Goal: Find specific page/section: Find specific page/section

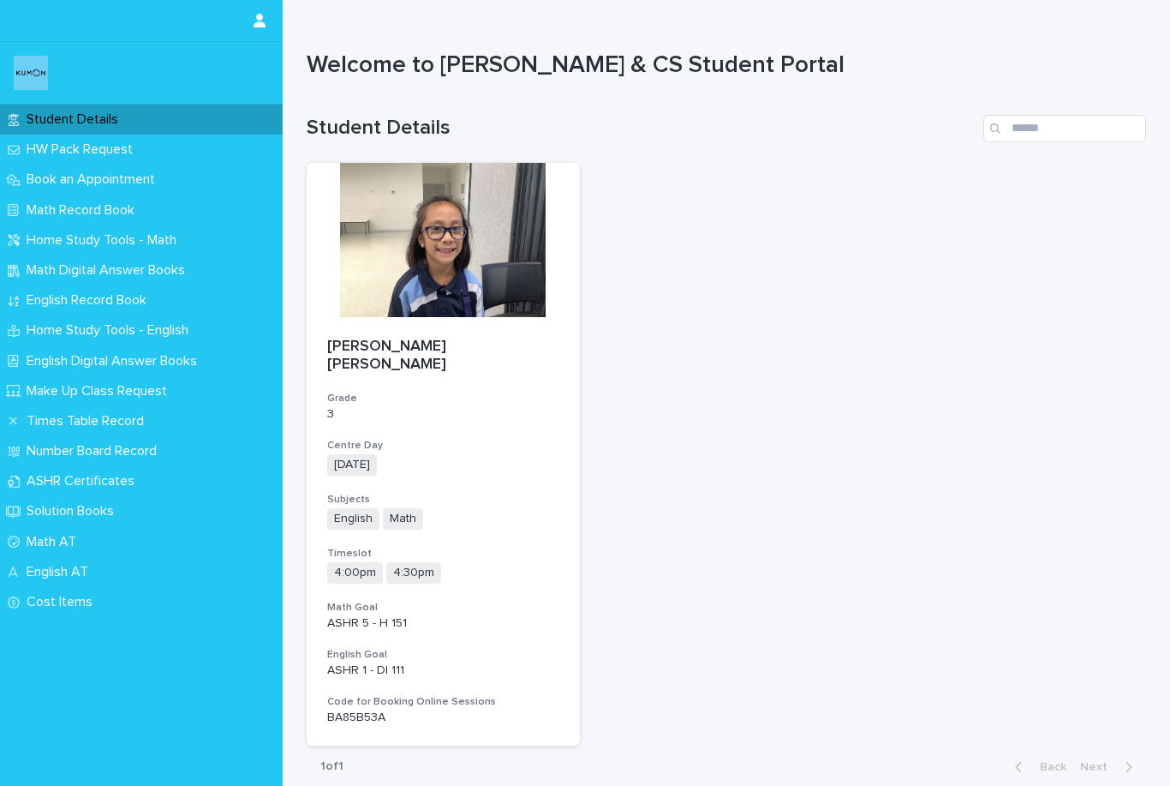
click at [55, 566] on p "English AT" at bounding box center [61, 572] width 82 height 16
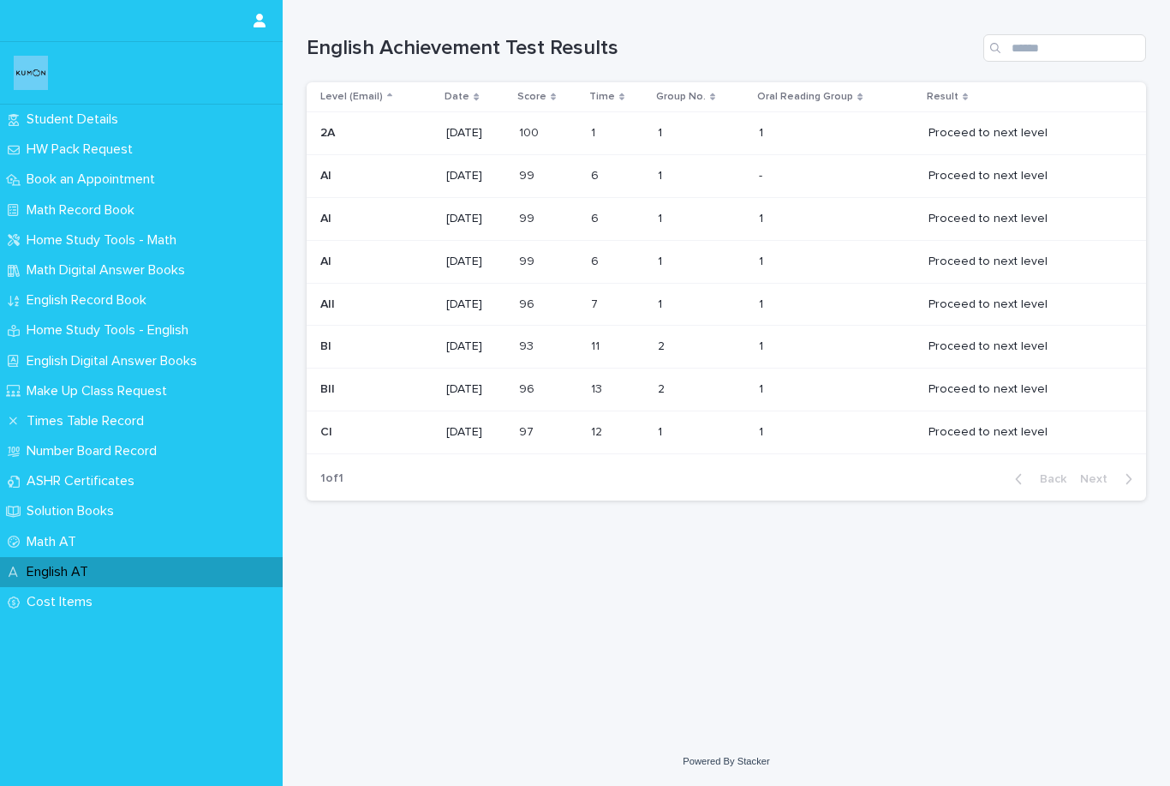
click at [33, 296] on p "English Record Book" at bounding box center [90, 300] width 141 height 16
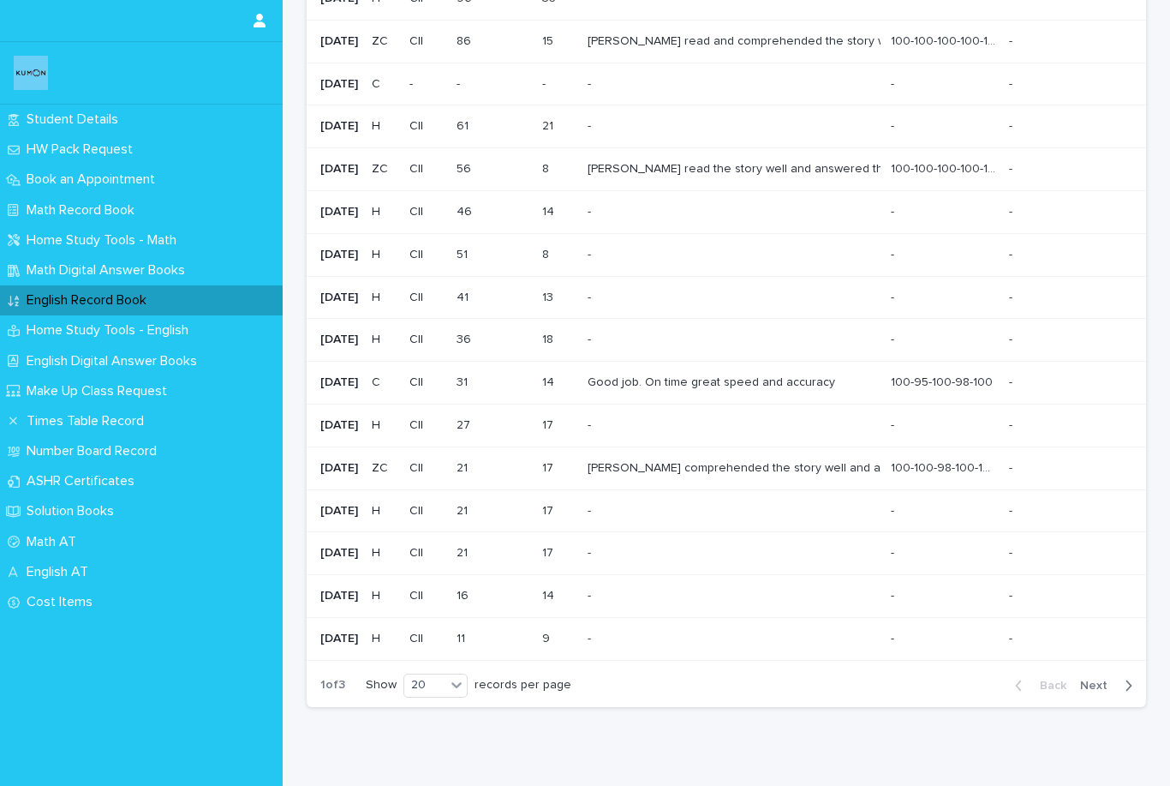
scroll to position [317, 0]
click at [1102, 680] on span "Next" at bounding box center [1099, 686] width 38 height 12
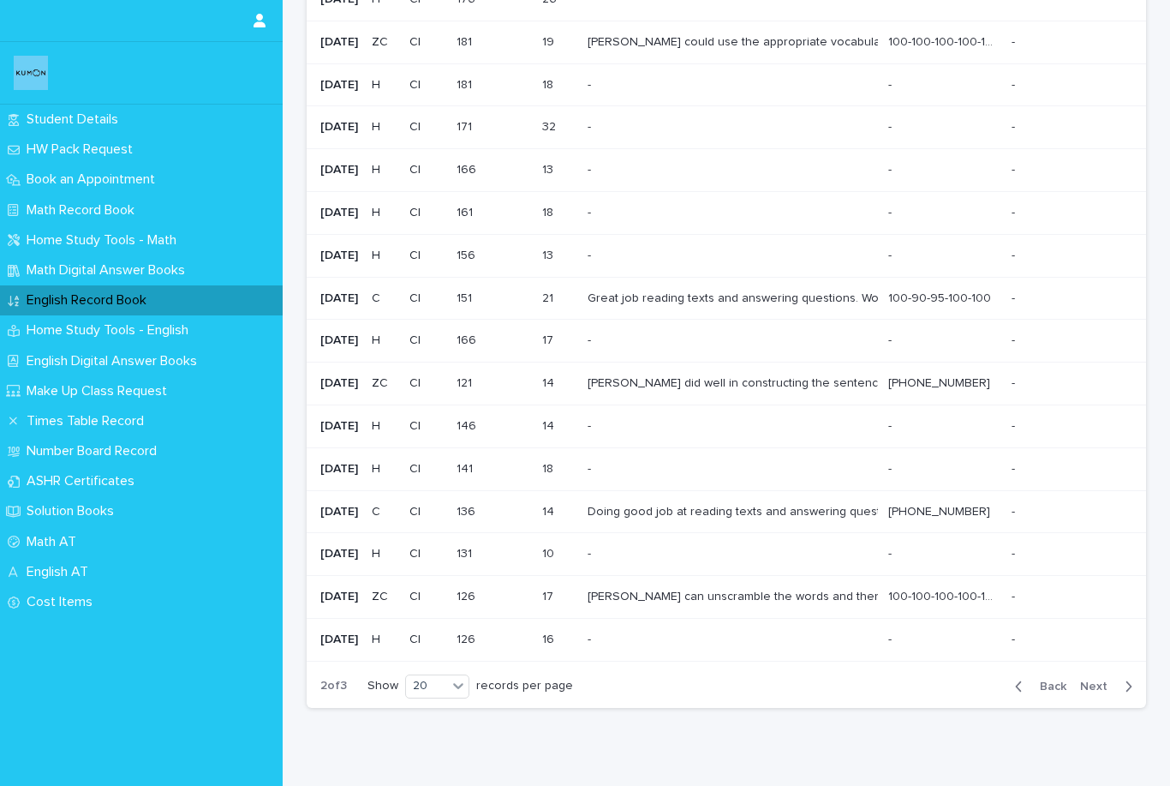
click at [1022, 679] on icon "button" at bounding box center [1019, 686] width 8 height 15
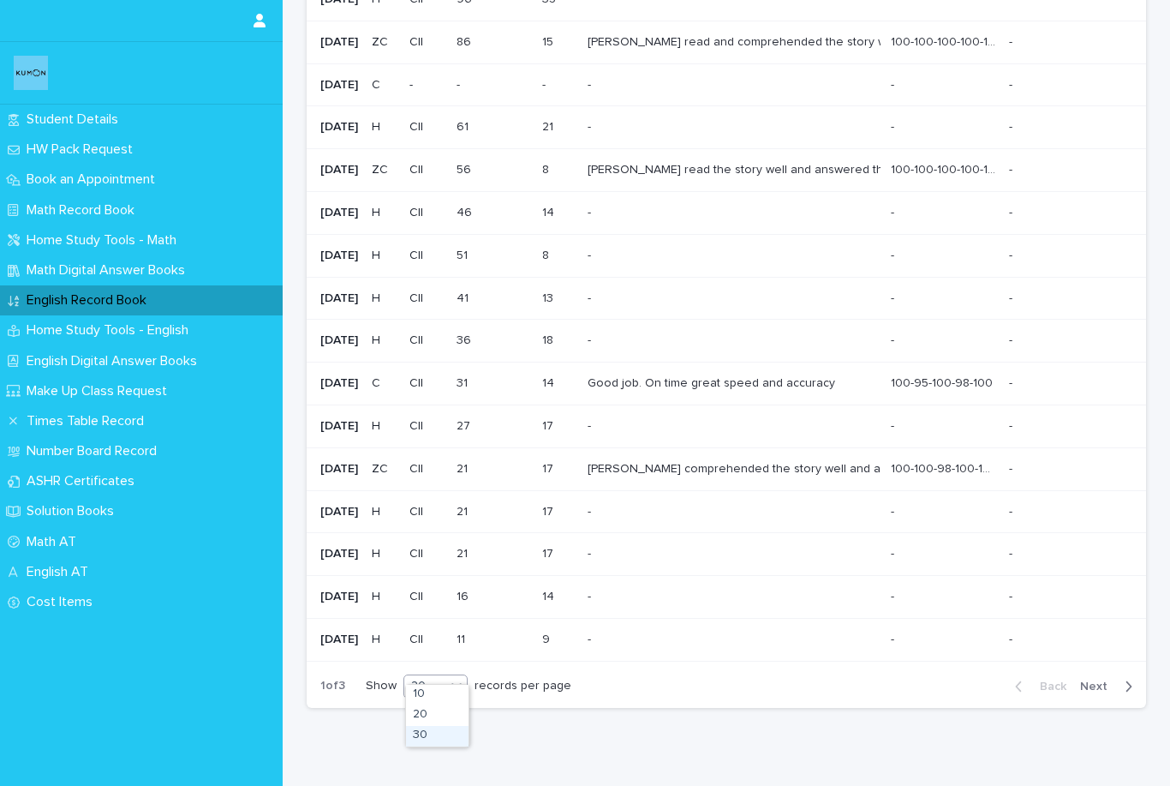
click at [419, 739] on div "30" at bounding box center [437, 736] width 63 height 21
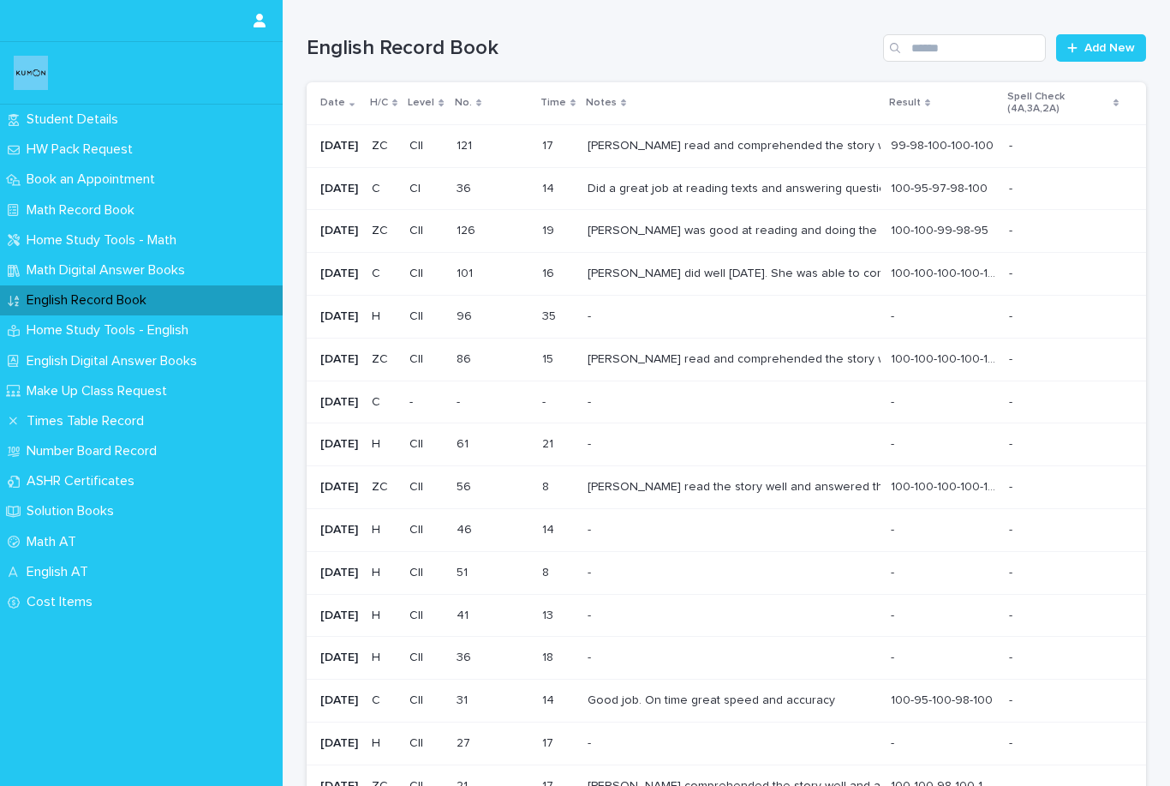
click at [280, 236] on div "Home Study Tools - Math" at bounding box center [141, 240] width 283 height 30
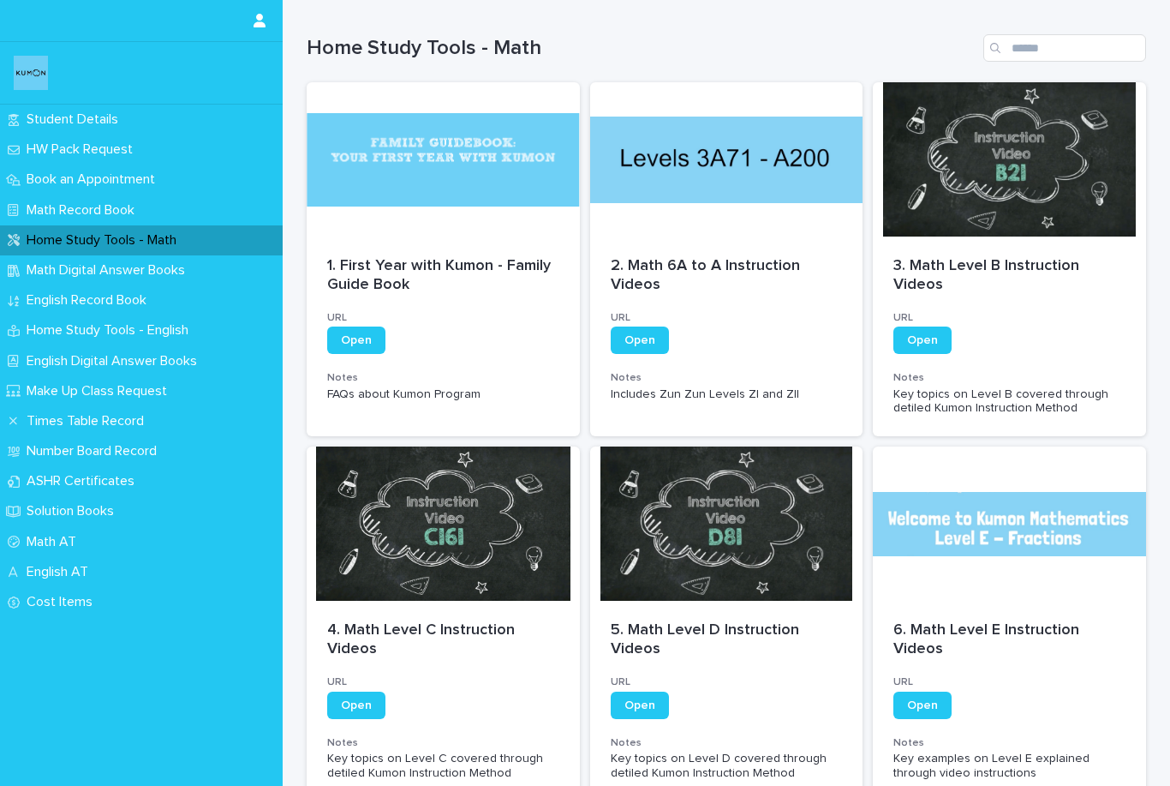
click at [234, 156] on div "HW Pack Request" at bounding box center [141, 150] width 283 height 30
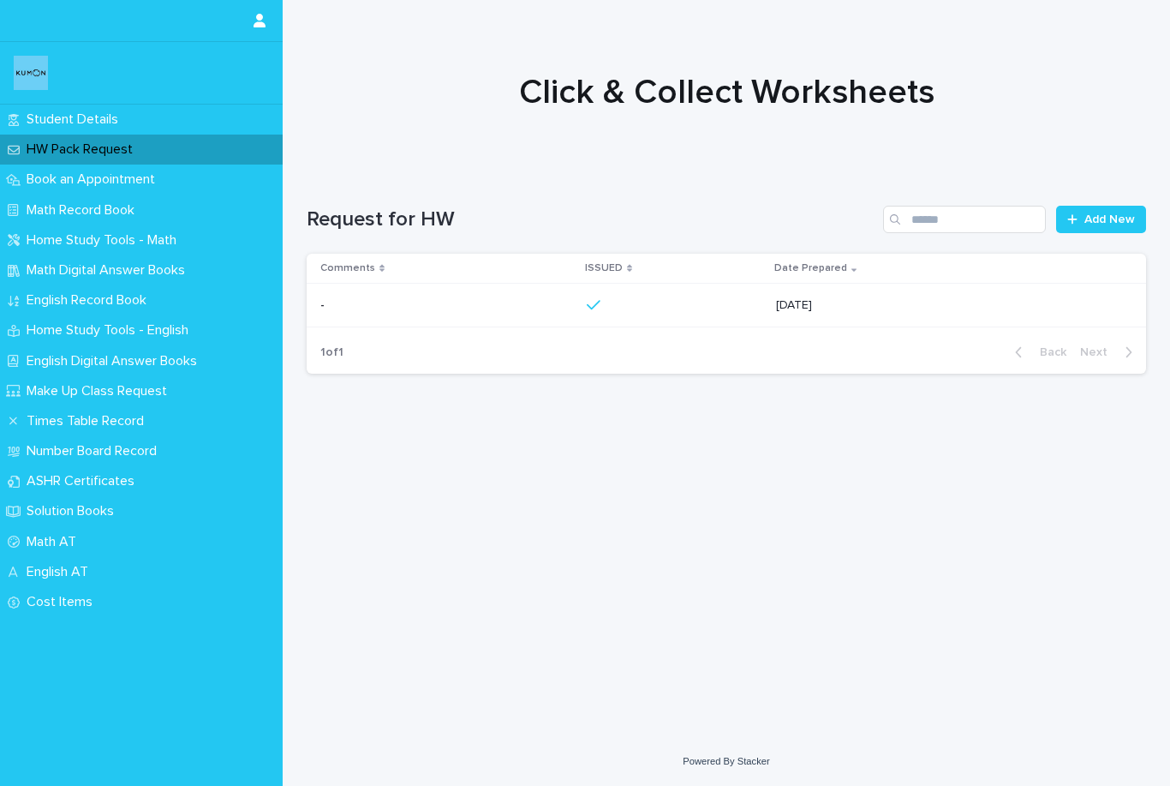
click at [69, 301] on p "English Record Book" at bounding box center [90, 300] width 141 height 16
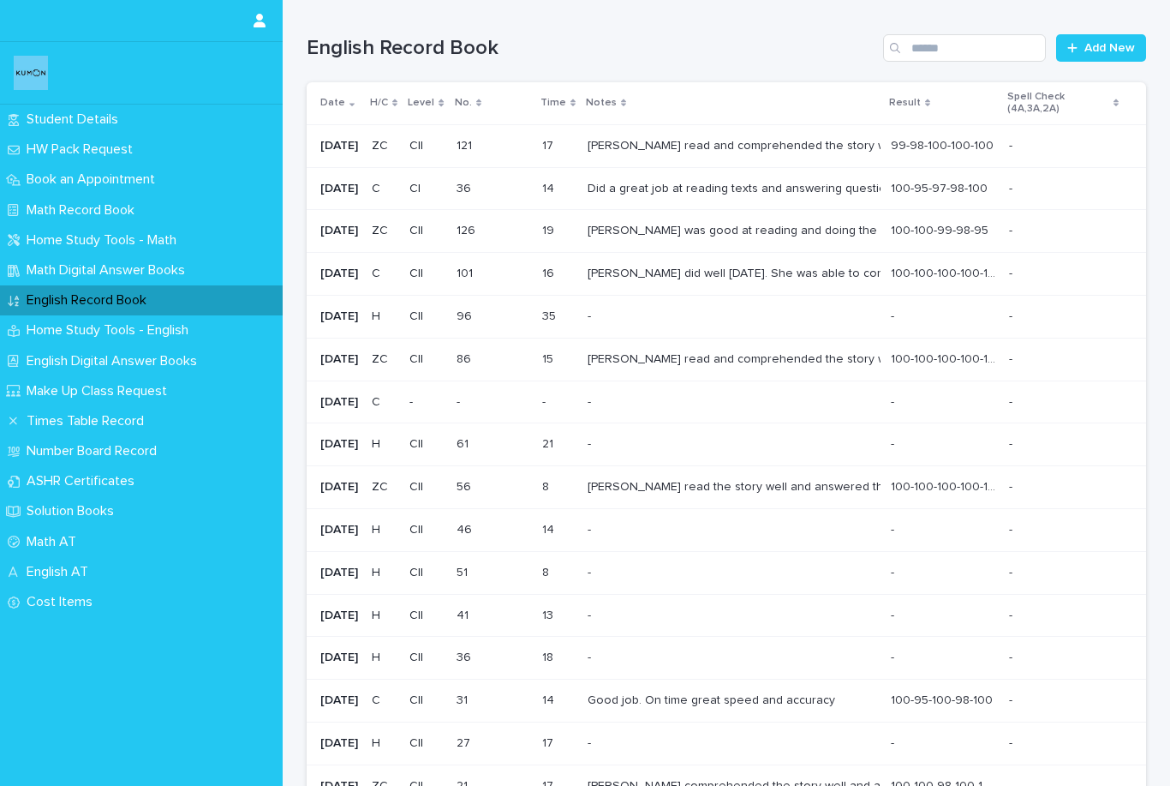
click at [99, 579] on div "English AT" at bounding box center [141, 572] width 283 height 30
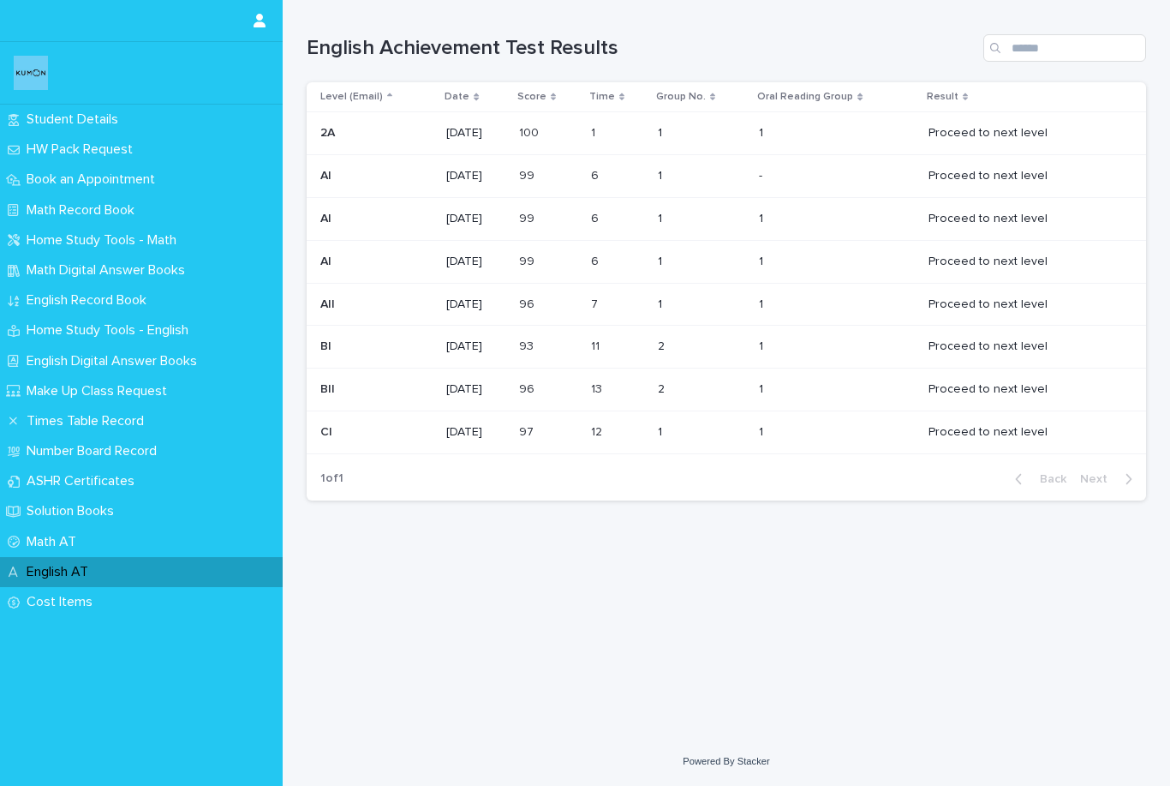
click at [39, 69] on img at bounding box center [31, 73] width 34 height 34
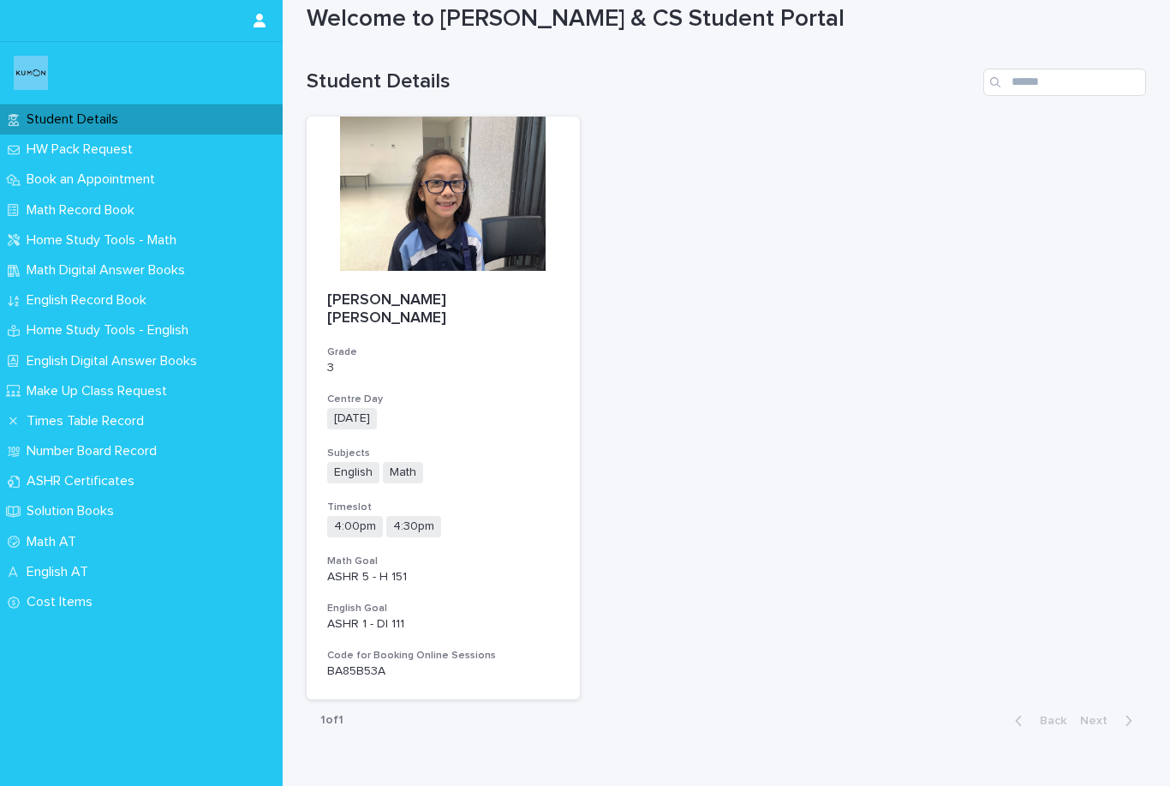
scroll to position [48, 0]
